Goal: Check status: Check status

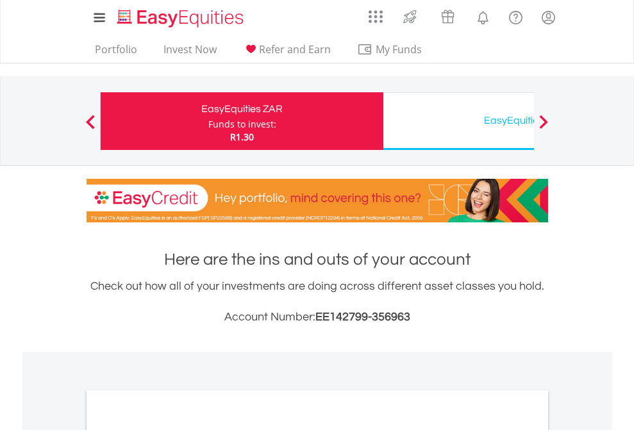
click at [208, 121] on div "Funds to invest:" at bounding box center [242, 124] width 68 height 13
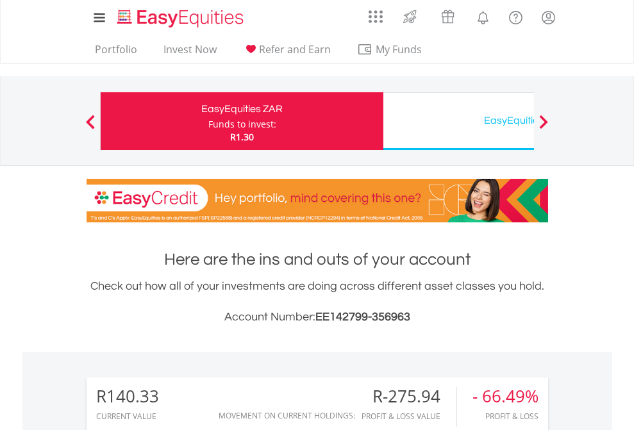
scroll to position [123, 201]
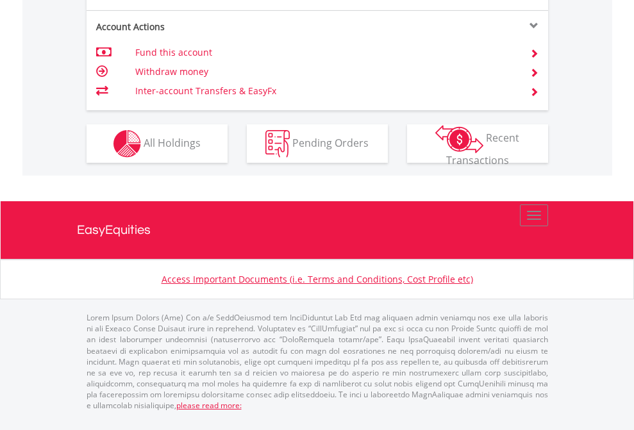
scroll to position [1202, 0]
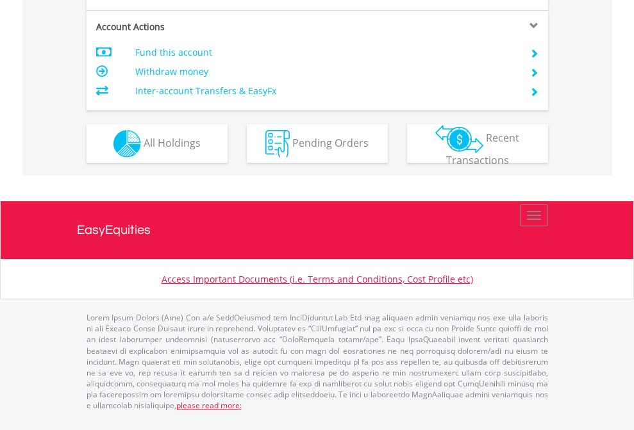
scroll to position [1228, 0]
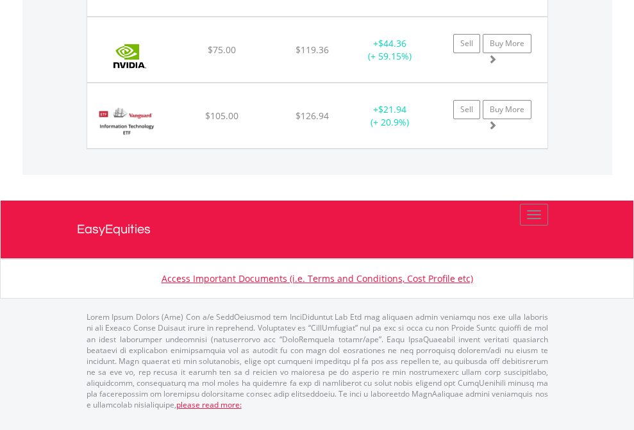
scroll to position [123, 201]
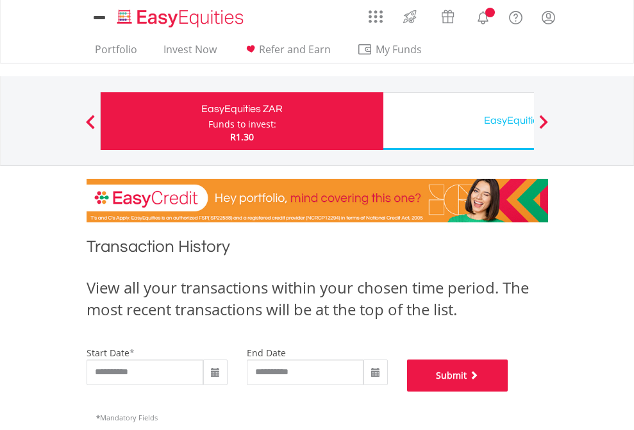
click at [508, 391] on button "Submit" at bounding box center [457, 375] width 101 height 32
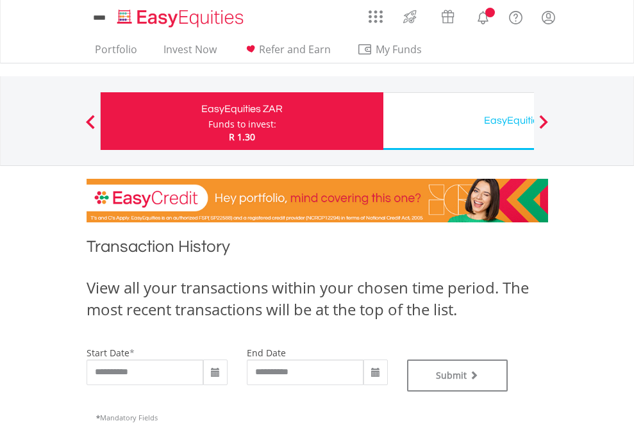
click at [458, 121] on div "EasyEquities USD" at bounding box center [524, 120] width 267 height 18
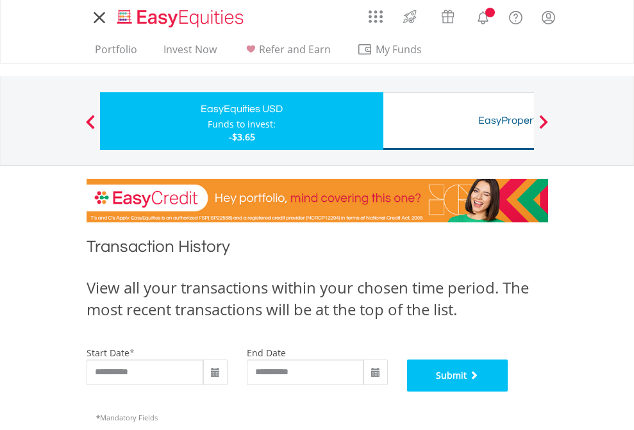
click at [508, 391] on button "Submit" at bounding box center [457, 375] width 101 height 32
